Goal: Transaction & Acquisition: Purchase product/service

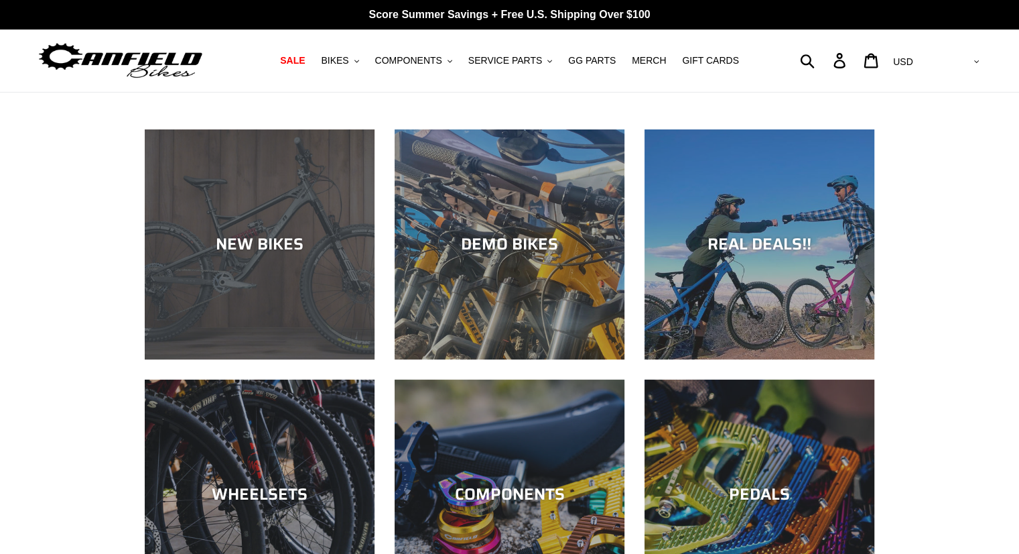
click at [244, 253] on div "NEW BIKES" at bounding box center [260, 244] width 230 height 19
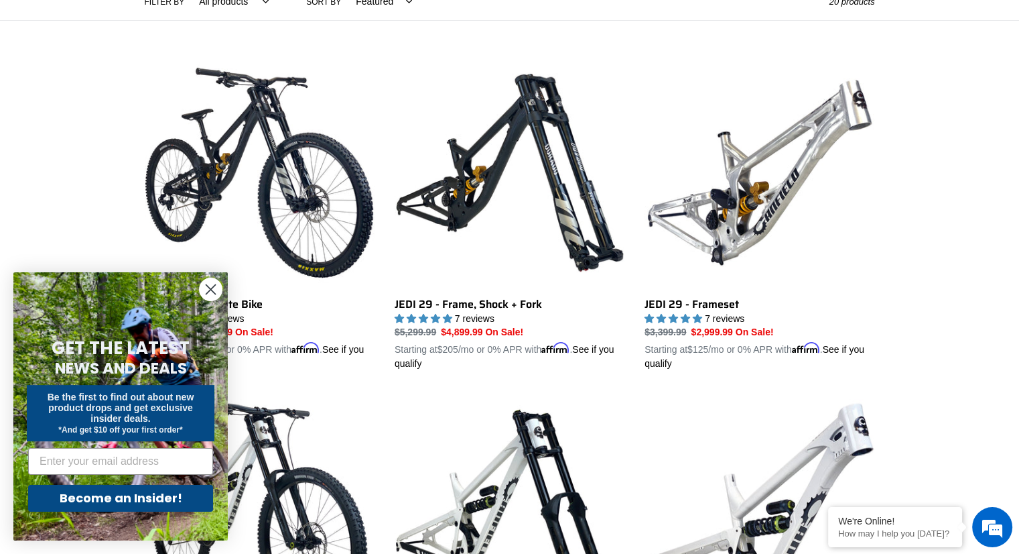
scroll to position [335, 0]
click at [212, 294] on circle "Close dialog" at bounding box center [211, 289] width 22 height 22
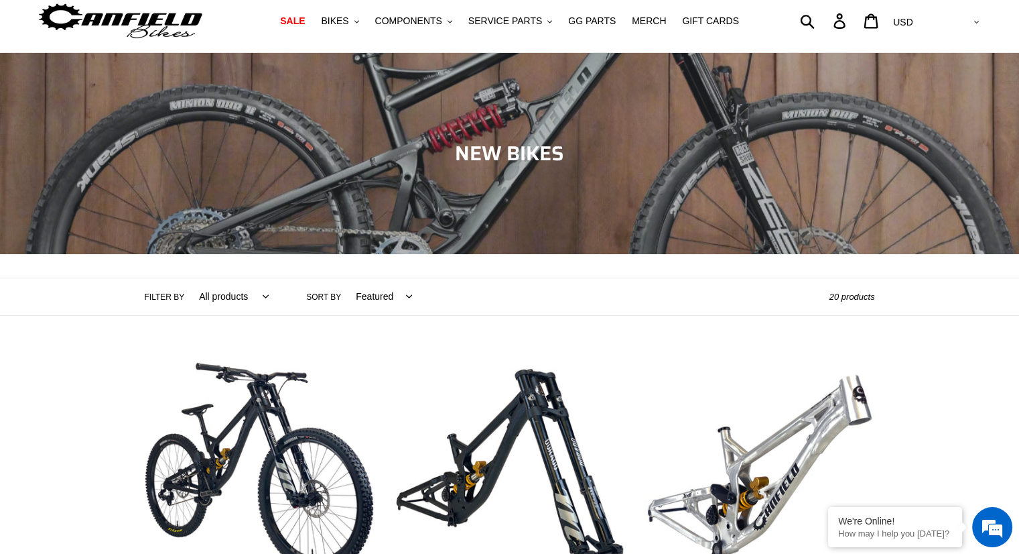
scroll to position [0, 0]
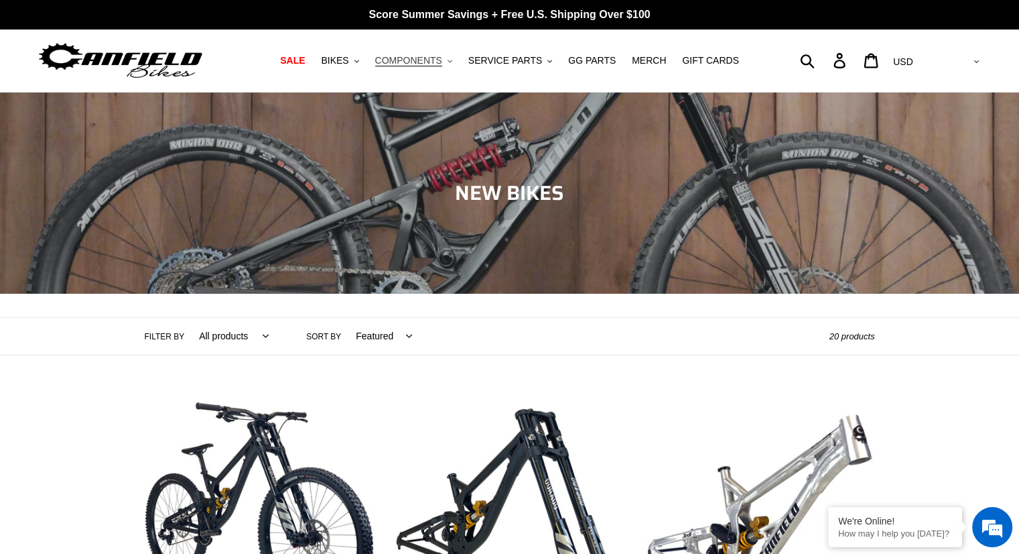
click at [453, 62] on button "COMPONENTS .cls-1{fill:#231f20}" at bounding box center [414, 61] width 90 height 18
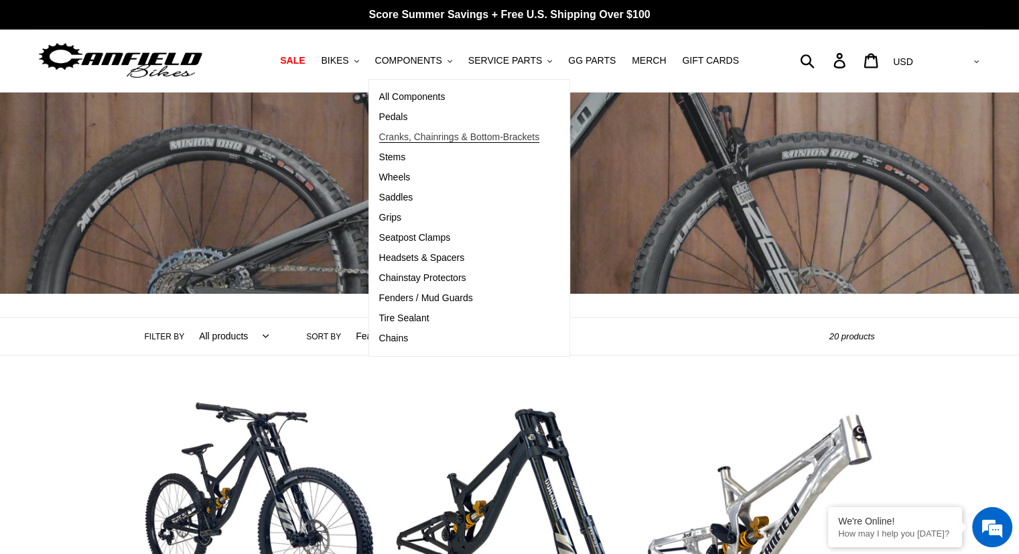
click at [422, 137] on span "Cranks, Chainrings & Bottom-Brackets" at bounding box center [459, 136] width 161 height 11
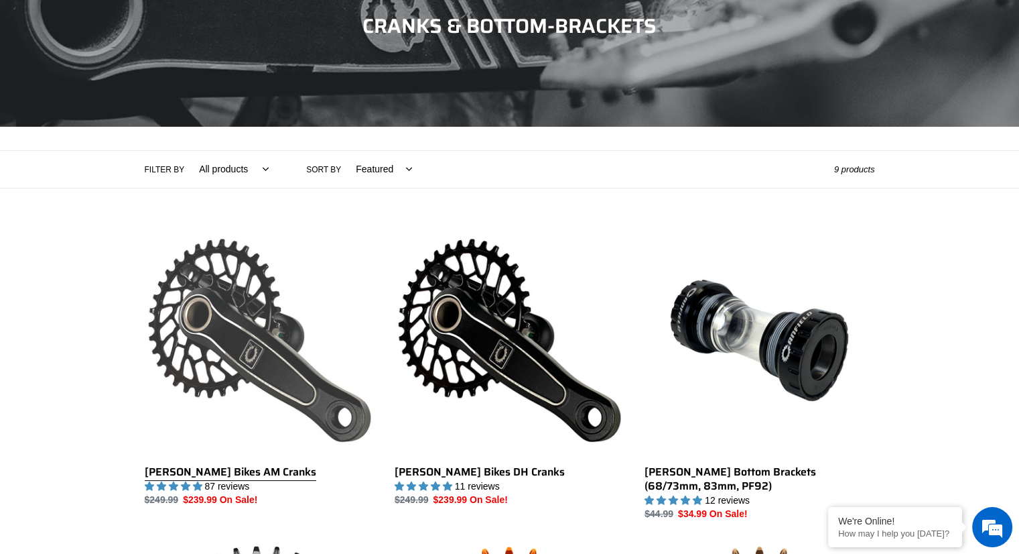
scroll to position [268, 0]
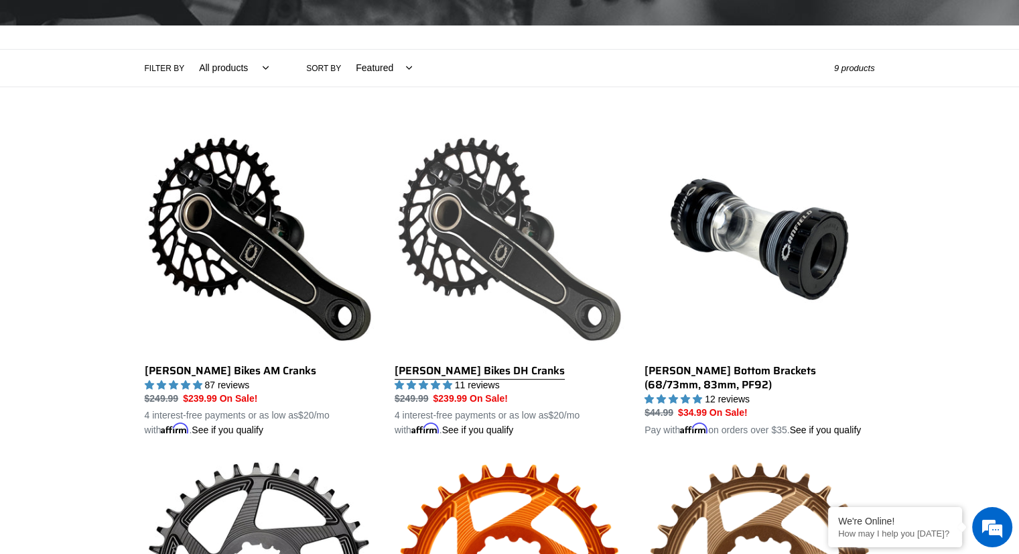
click at [575, 263] on link "Canfield Bikes DH Cranks" at bounding box center [510, 281] width 230 height 314
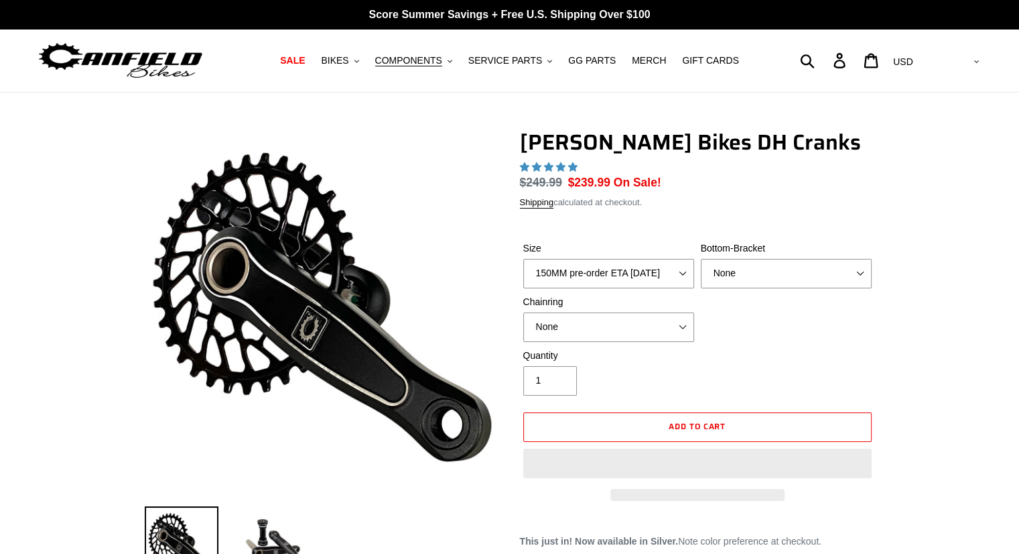
select select "highest-rating"
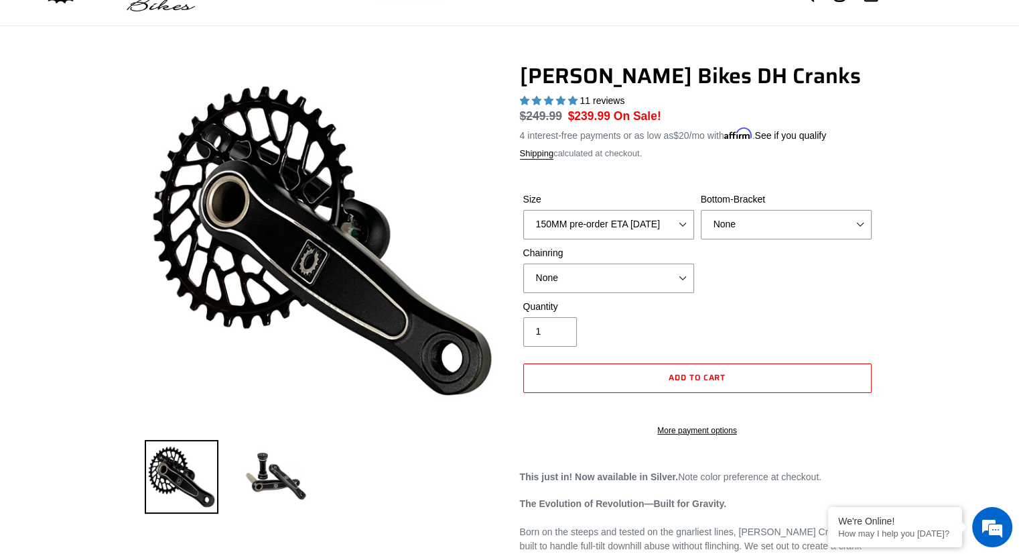
scroll to position [67, 0]
click at [655, 222] on select "150MM pre-order ETA [DATE] 155MM pre-order ETA [DATE] 160MM pre-order ETA [DATE…" at bounding box center [608, 223] width 171 height 29
select select "160MM pre-order ETA [DATE]"
click at [523, 209] on select "150MM pre-order ETA [DATE] 155MM pre-order ETA [DATE] 160MM pre-order ETA [DATE…" at bounding box center [608, 223] width 171 height 29
click at [836, 283] on div "Size 150MM pre-order ETA [DATE] 155MM pre-order ETA [DATE] 160MM pre-order ETA …" at bounding box center [697, 245] width 355 height 107
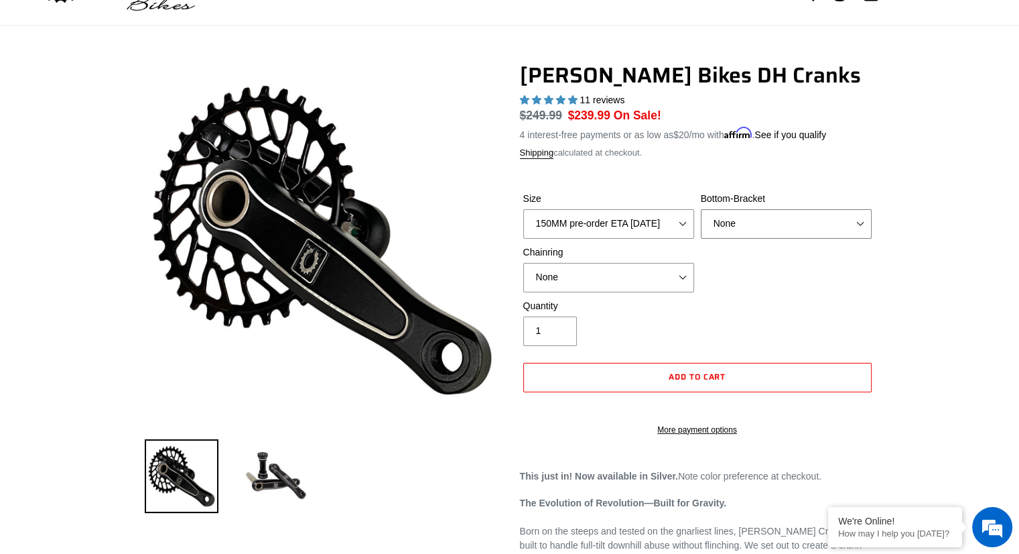
click at [779, 209] on select "None BSA Threaded 83mm" at bounding box center [786, 223] width 171 height 29
click at [799, 306] on div "Quantity 1" at bounding box center [697, 326] width 355 height 54
click at [785, 214] on select "None BSA Threaded 83mm" at bounding box center [786, 223] width 171 height 29
select select "BSA Threaded 83mm"
click at [701, 209] on select "None BSA Threaded 83mm" at bounding box center [786, 223] width 171 height 29
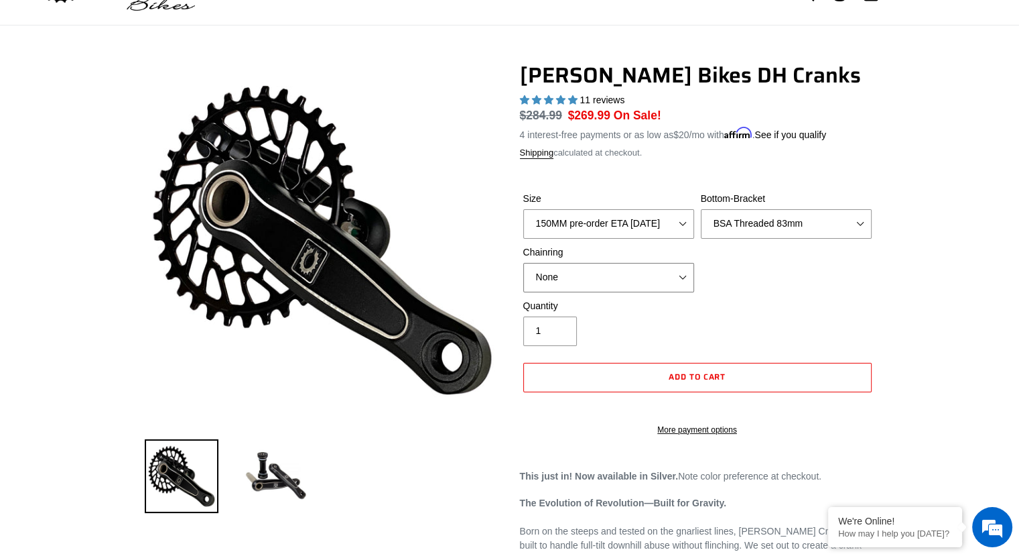
click at [613, 285] on select "None 34t Round" at bounding box center [608, 277] width 171 height 29
select select "34t Round"
click at [523, 263] on select "None 34t Round" at bounding box center [608, 277] width 171 height 29
